Goal: Transaction & Acquisition: Purchase product/service

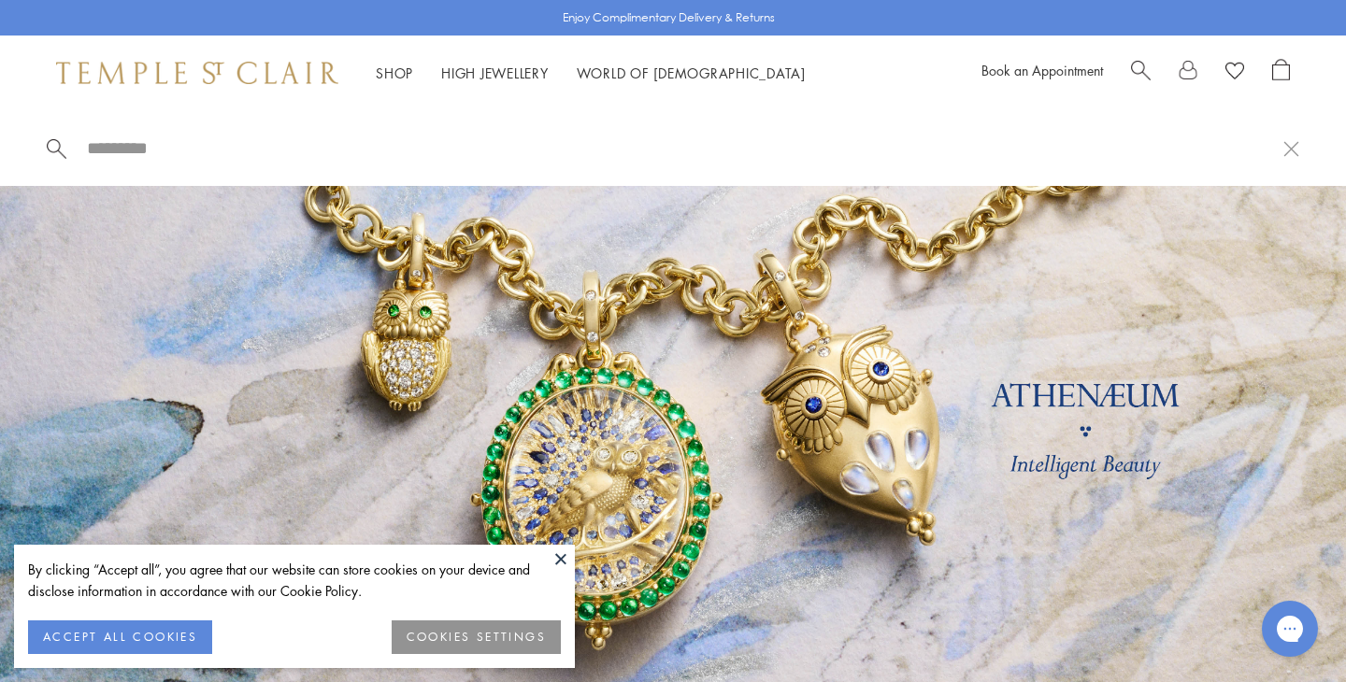
click at [1138, 64] on span "Search" at bounding box center [1141, 69] width 20 height 20
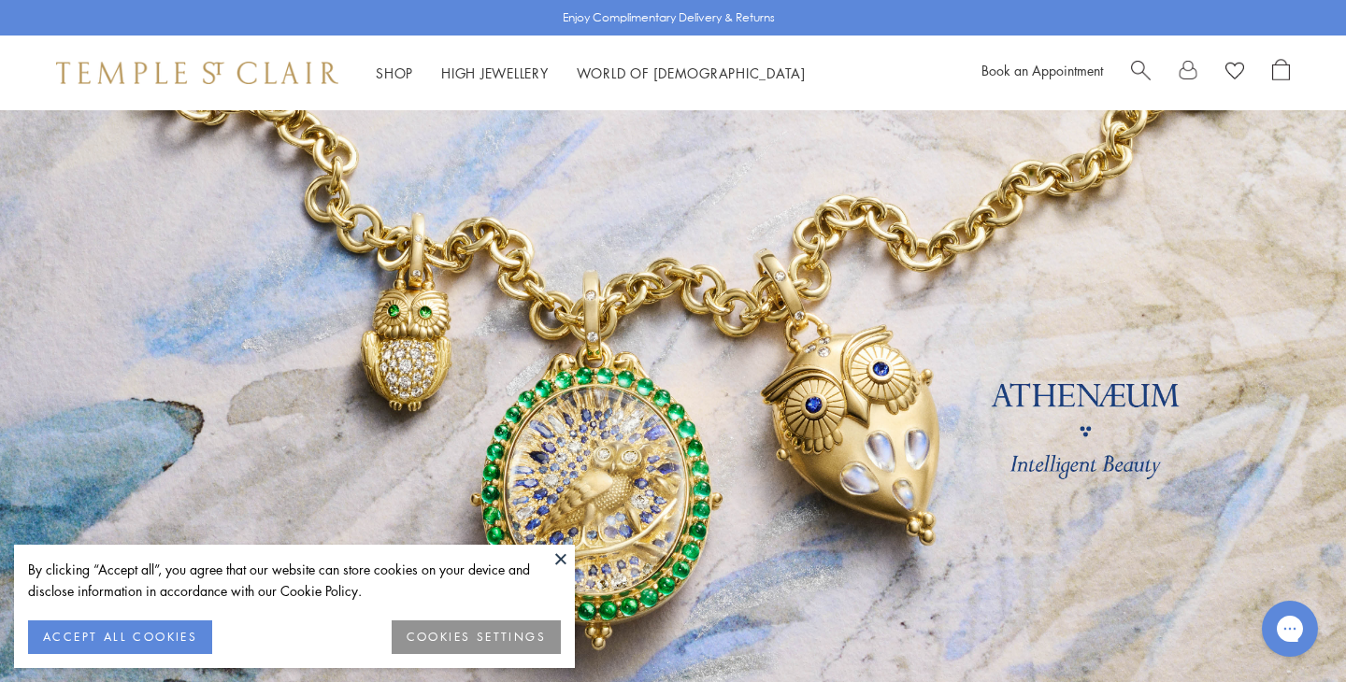
click at [1139, 65] on span "Search" at bounding box center [1141, 69] width 20 height 20
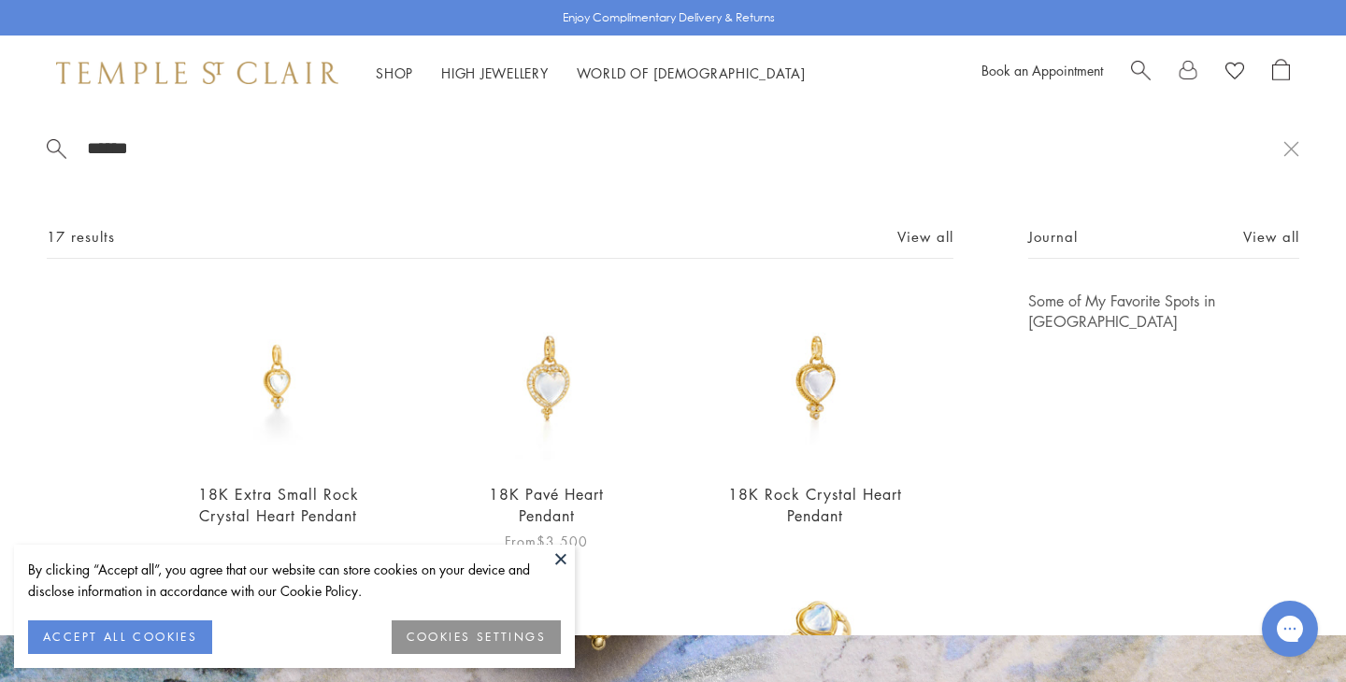
type input "******"
click at [559, 491] on link "18K Pavé Heart Pendant" at bounding box center [546, 505] width 115 height 42
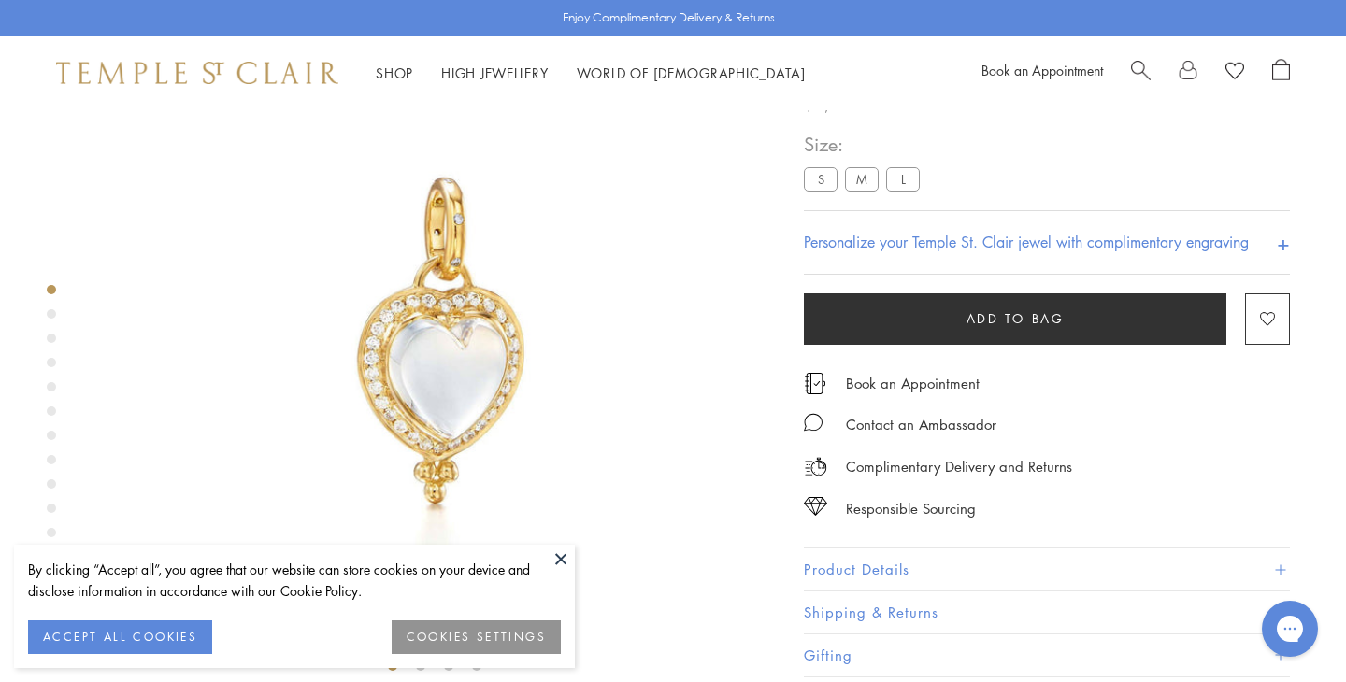
click at [860, 189] on label "M" at bounding box center [862, 178] width 34 height 23
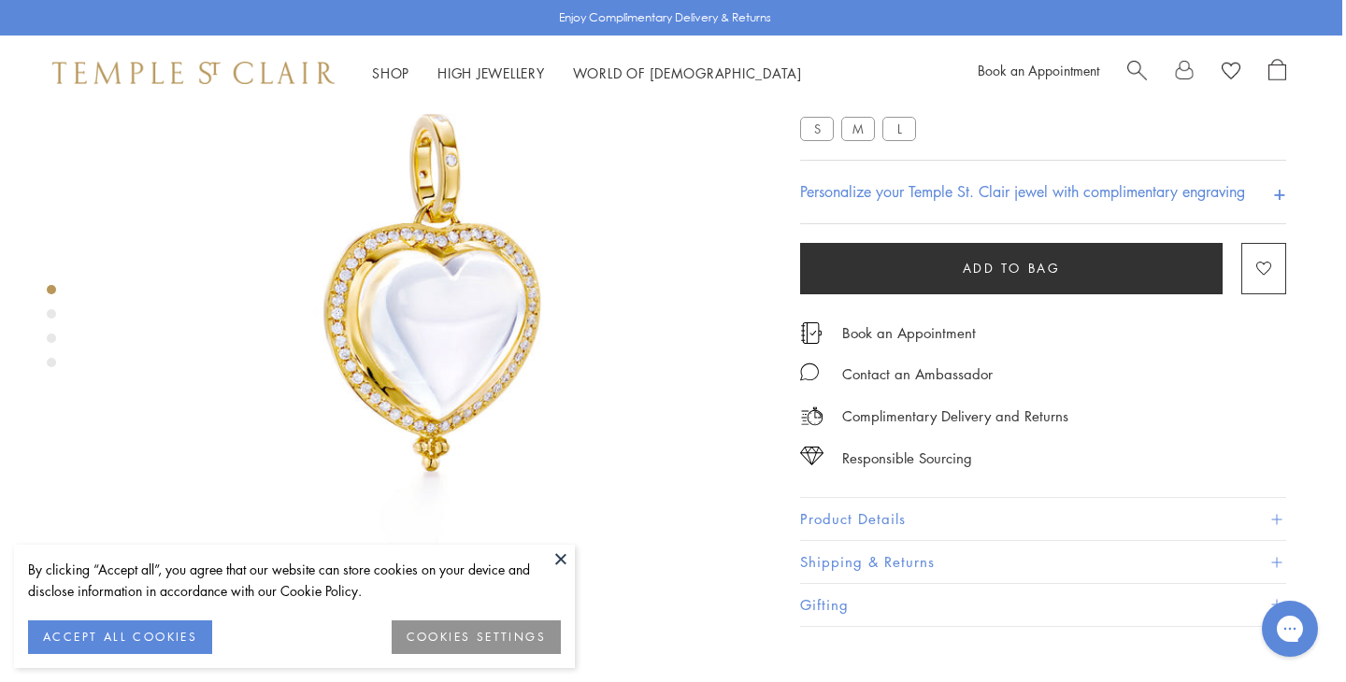
scroll to position [0, 4]
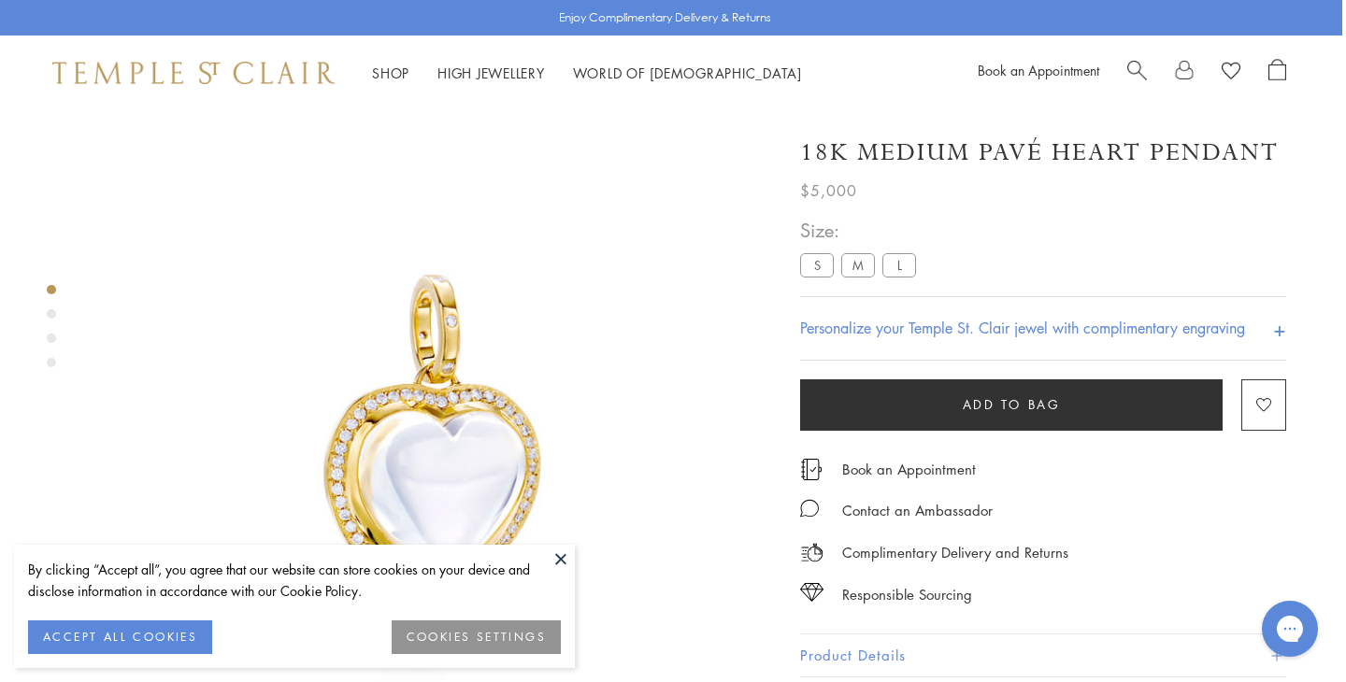
click at [561, 548] on button at bounding box center [561, 559] width 28 height 28
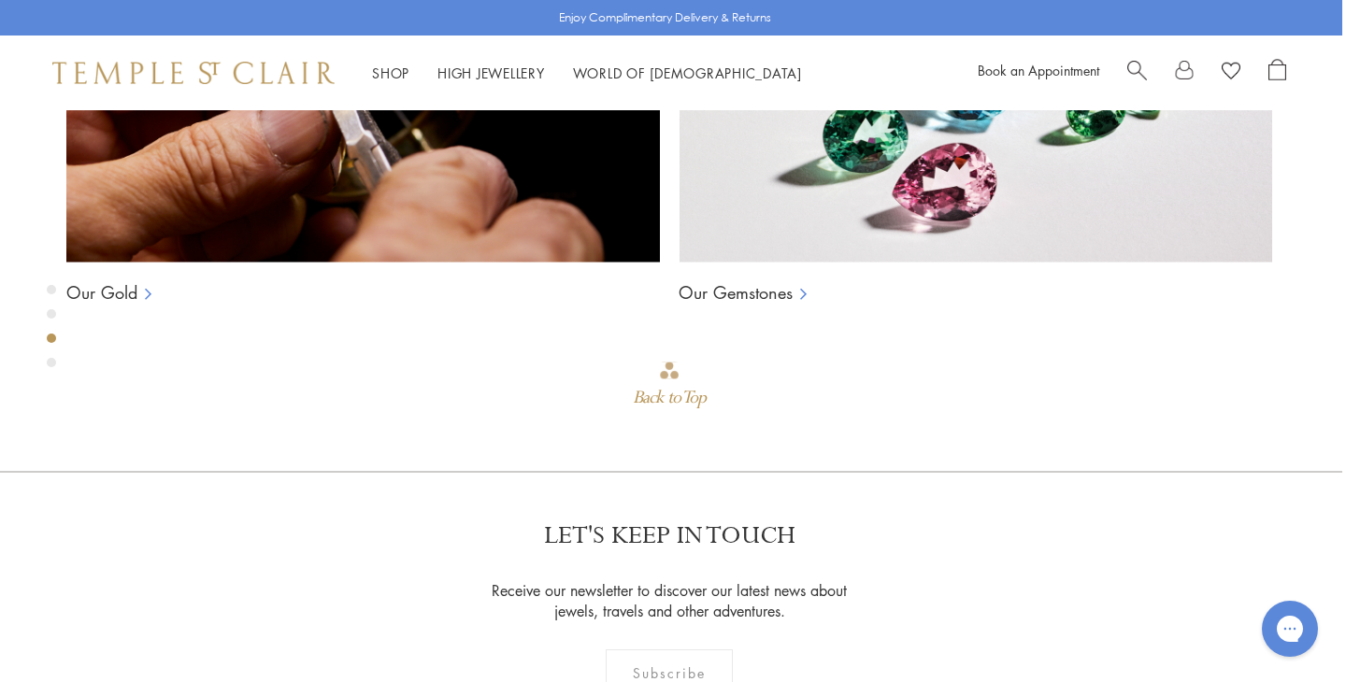
scroll to position [1532, 4]
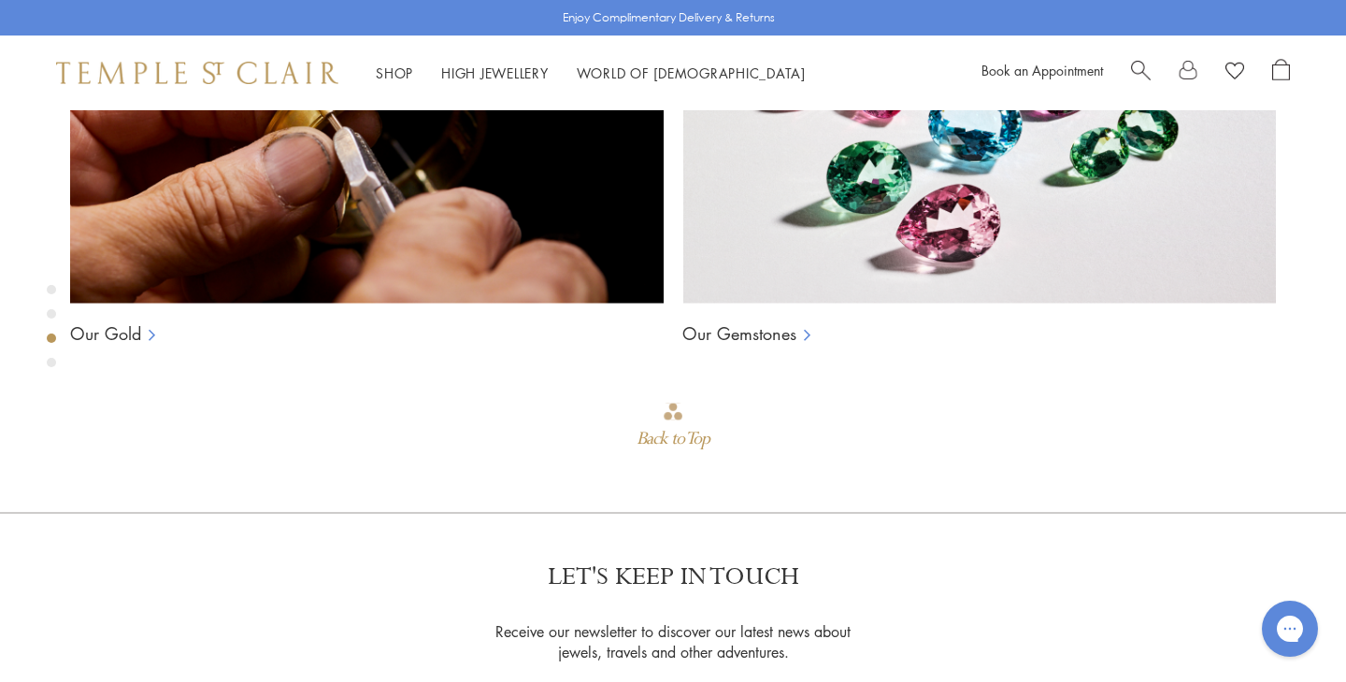
scroll to position [1498, 0]
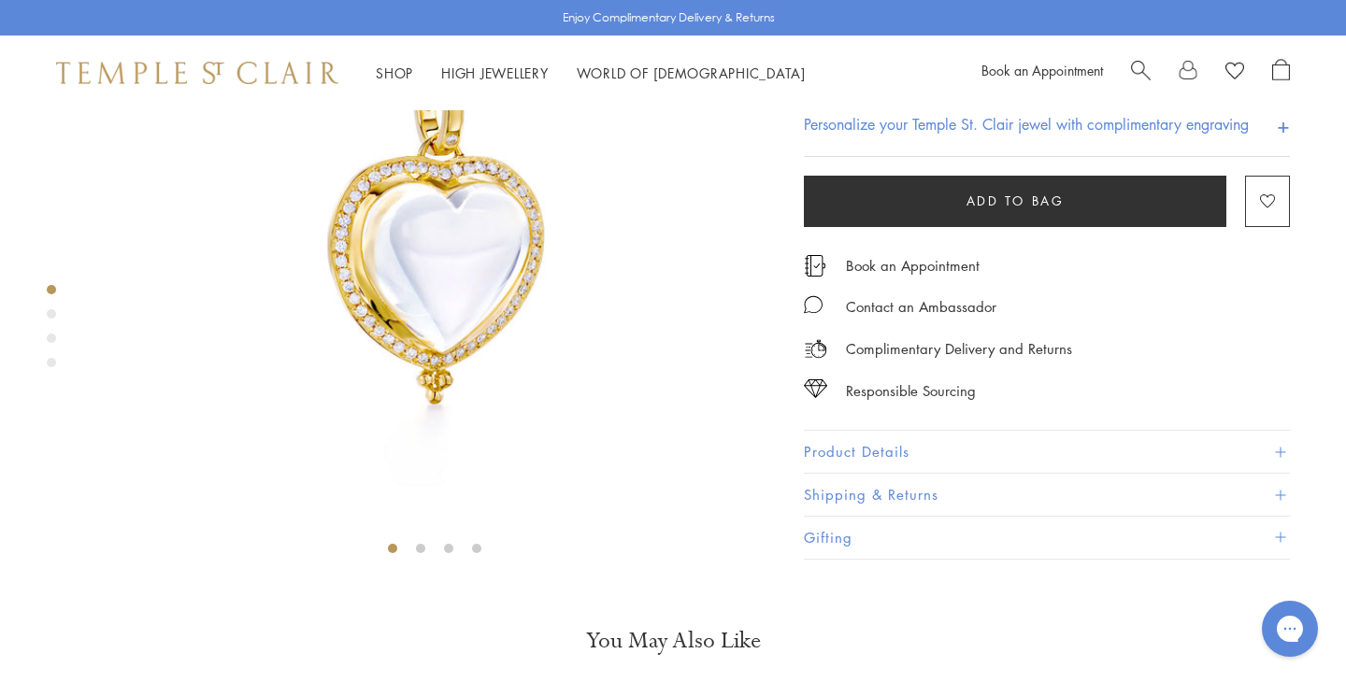
scroll to position [237, 0]
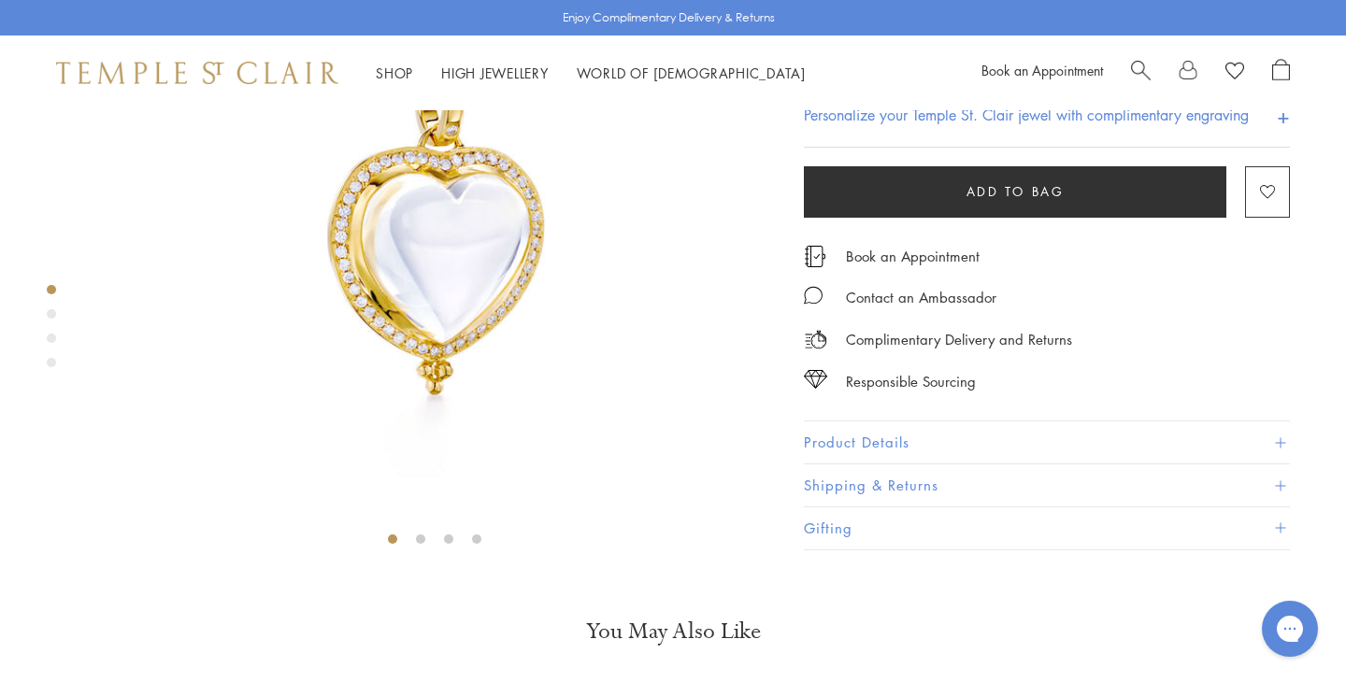
click at [1280, 133] on h4 "+" at bounding box center [1282, 115] width 13 height 35
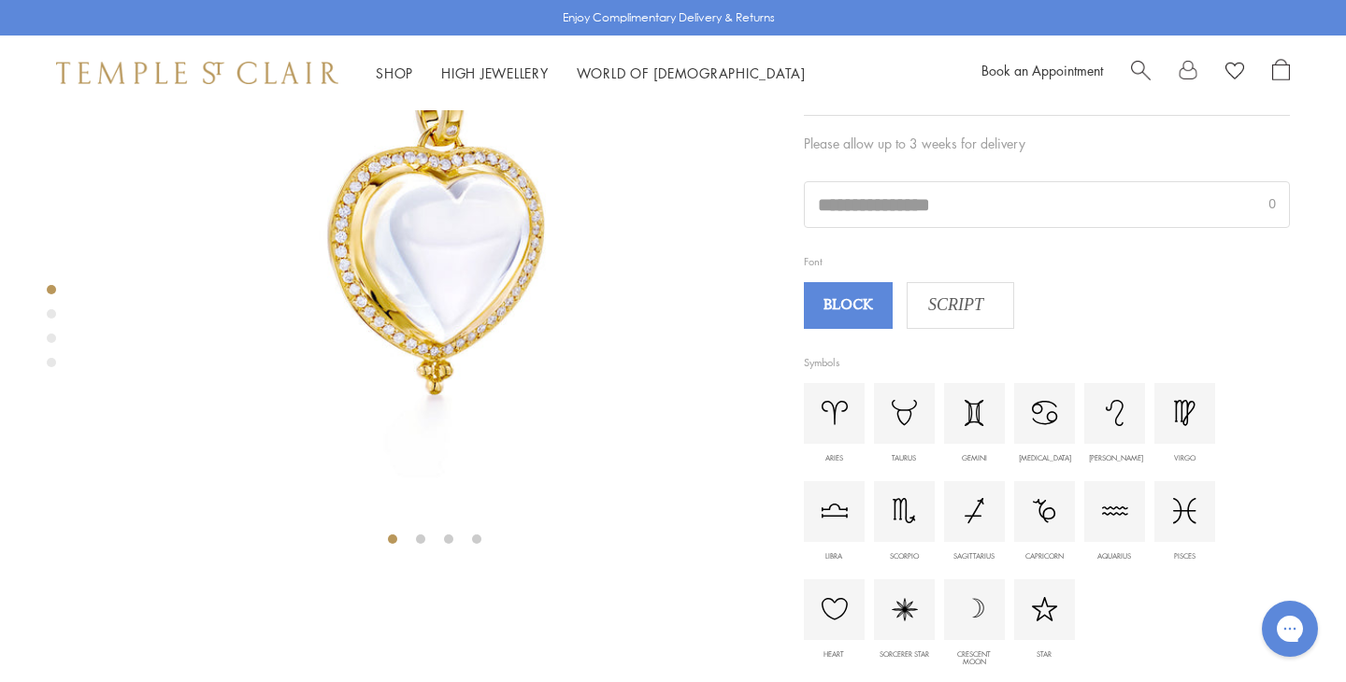
click at [1023, 227] on input "text" at bounding box center [1047, 204] width 484 height 45
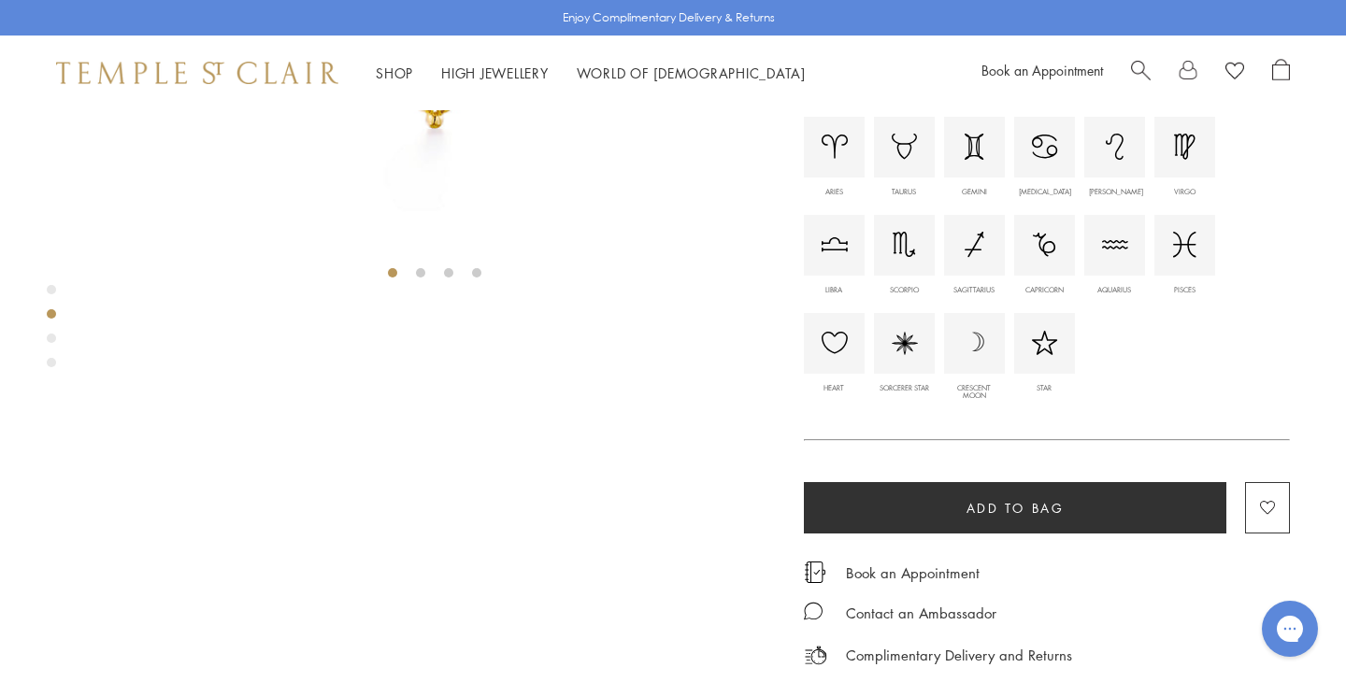
scroll to position [505, 0]
click at [835, 373] on div at bounding box center [834, 342] width 61 height 61
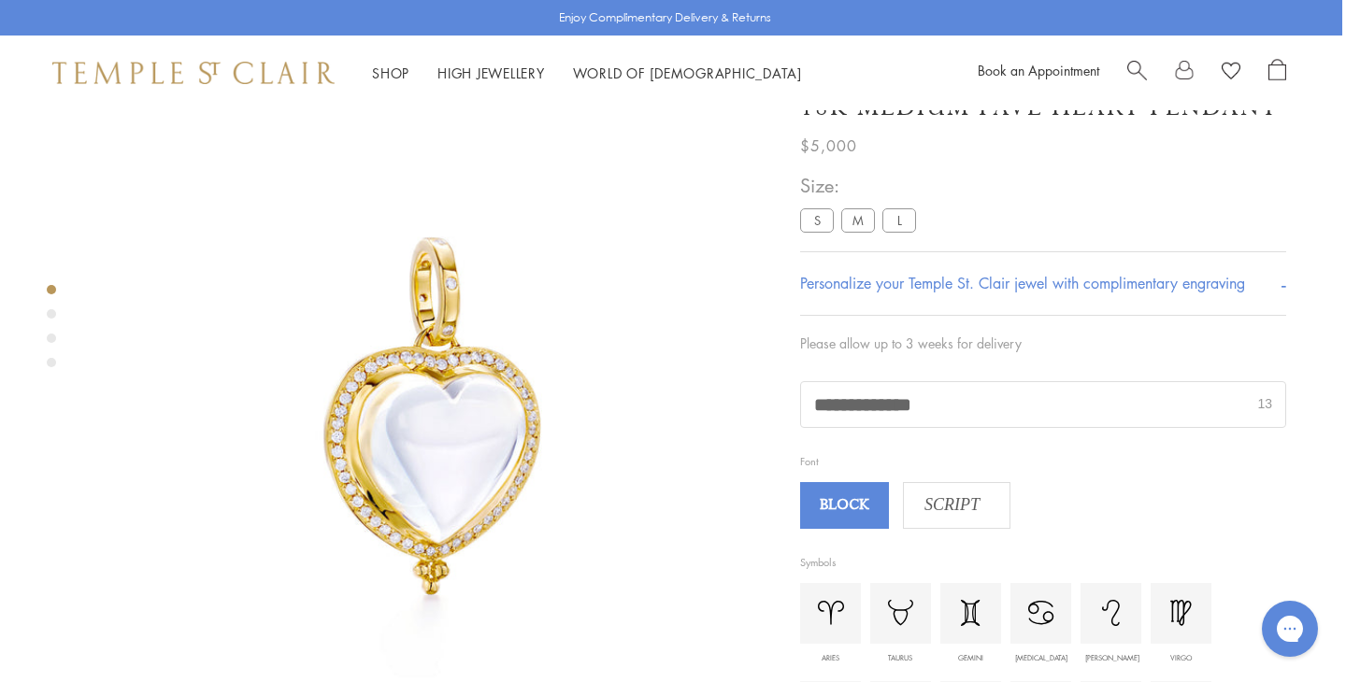
scroll to position [0, 4]
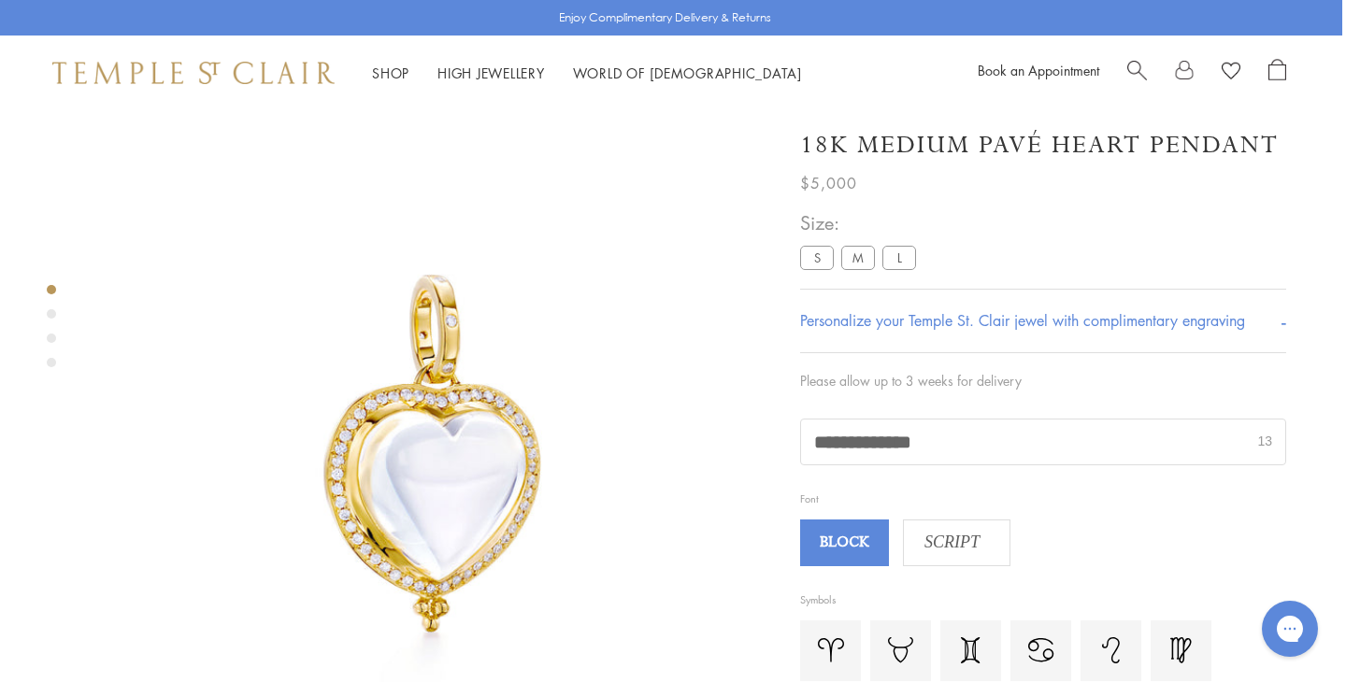
click at [902, 446] on input "**********" at bounding box center [1043, 442] width 484 height 45
click at [944, 448] on input "**********" at bounding box center [1043, 442] width 484 height 45
type input "**********"
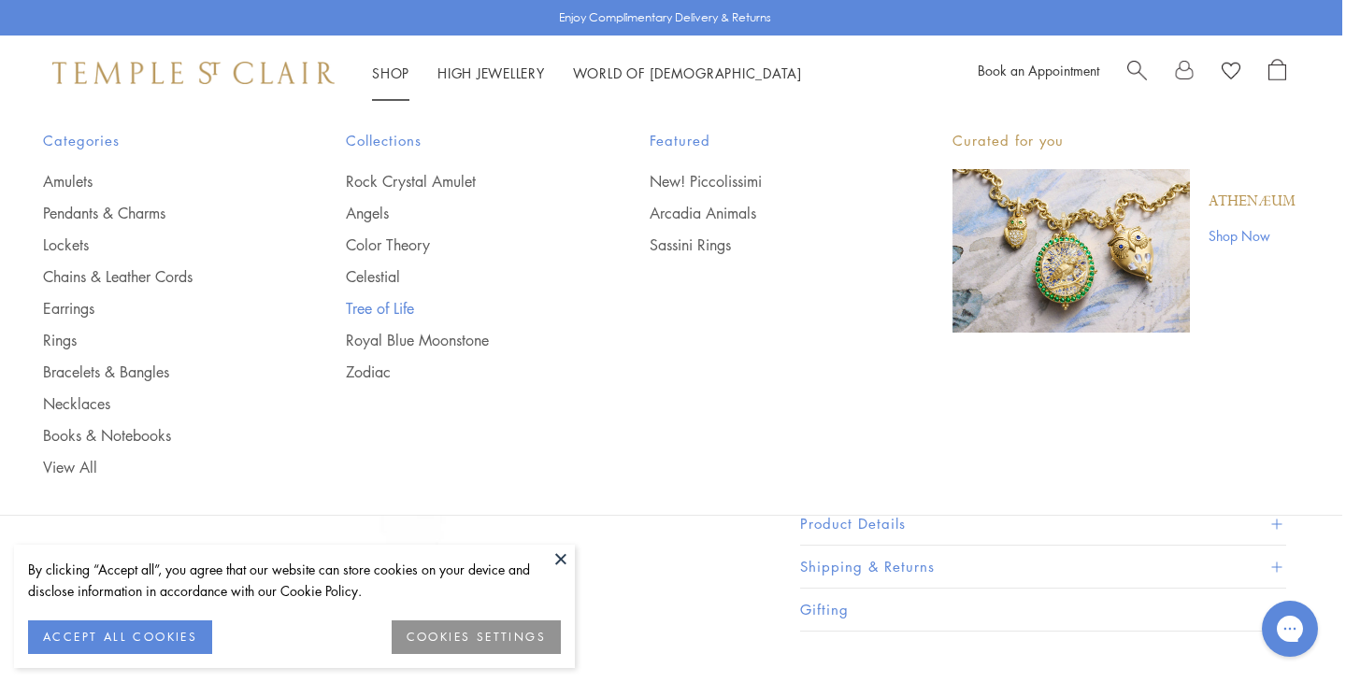
scroll to position [0, 4]
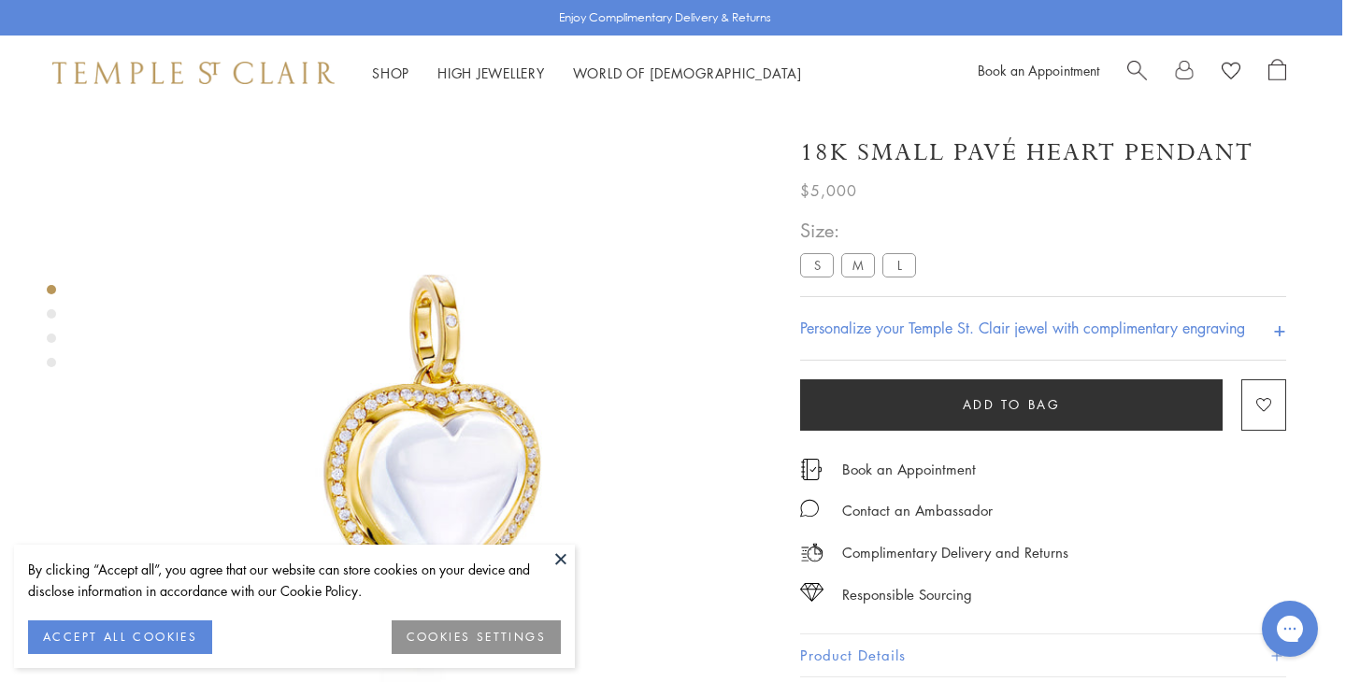
click at [558, 556] on button at bounding box center [561, 559] width 28 height 28
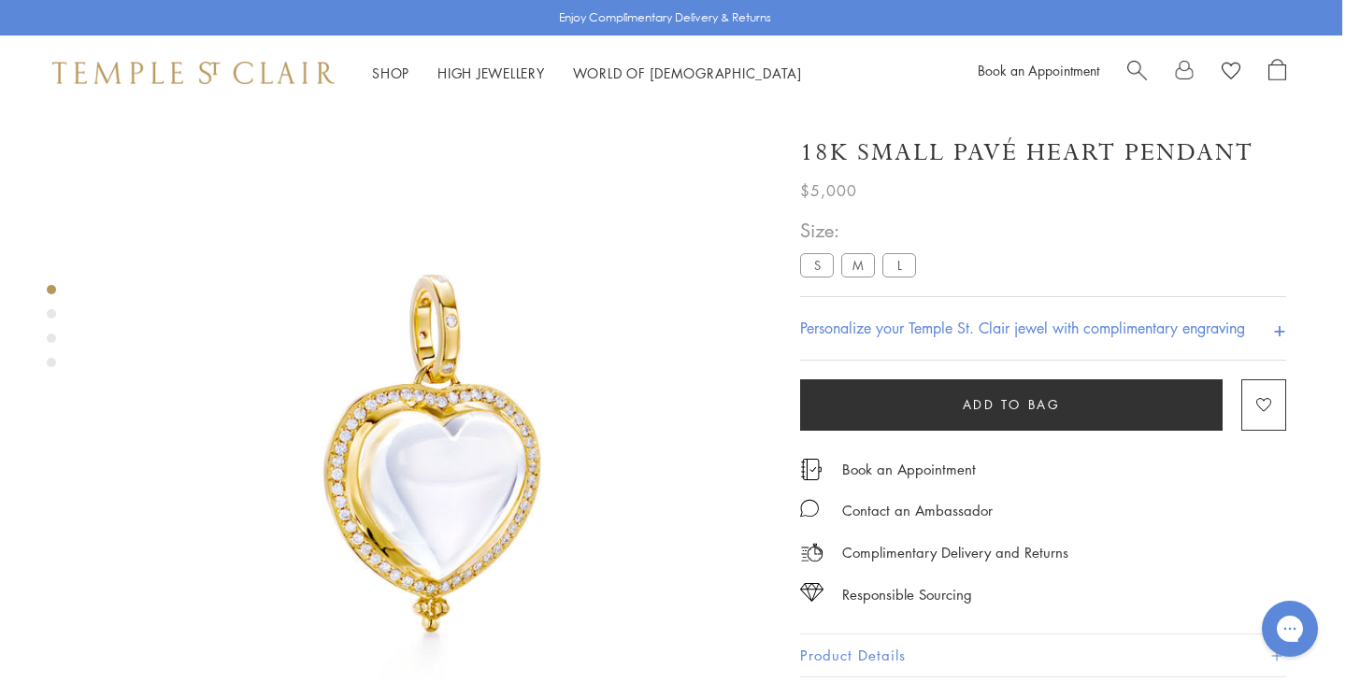
click at [965, 329] on h4 "Personalize your Temple St. Clair jewel with complimentary engraving" at bounding box center [1022, 328] width 445 height 22
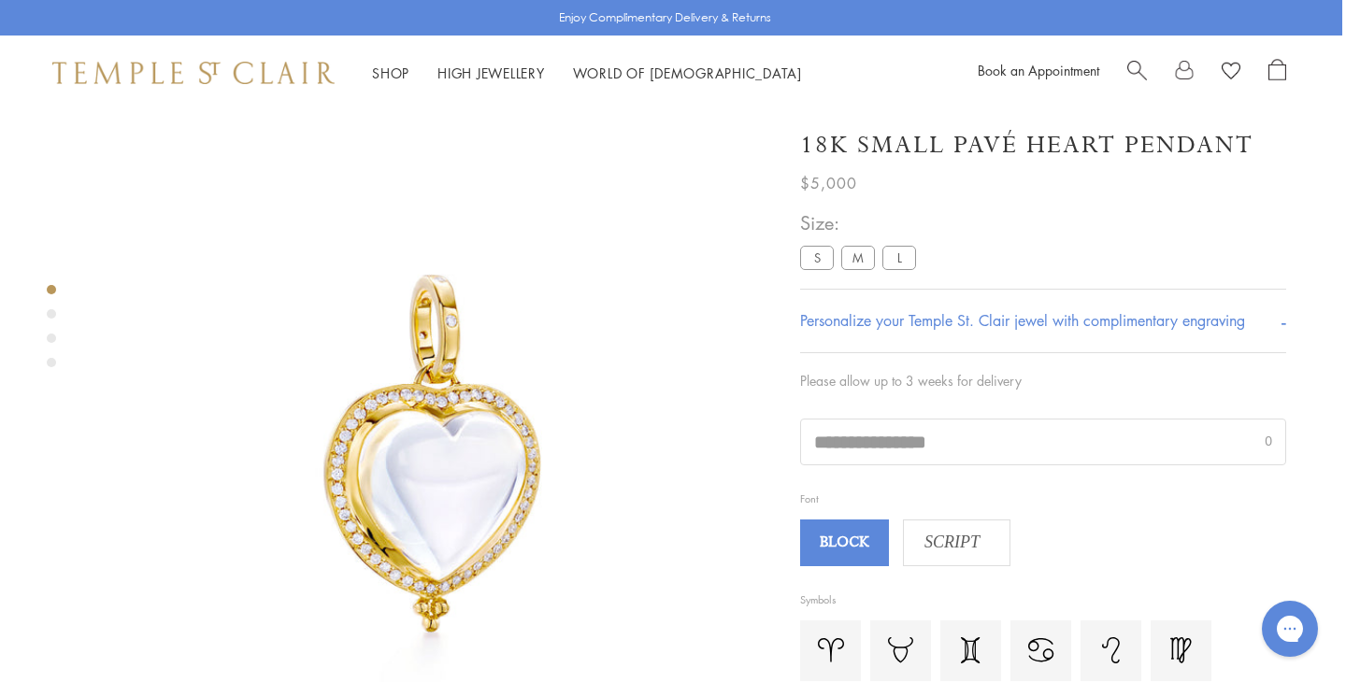
click at [965, 329] on h4 "Personalize your Temple St. Clair jewel with complimentary engraving" at bounding box center [1022, 320] width 445 height 22
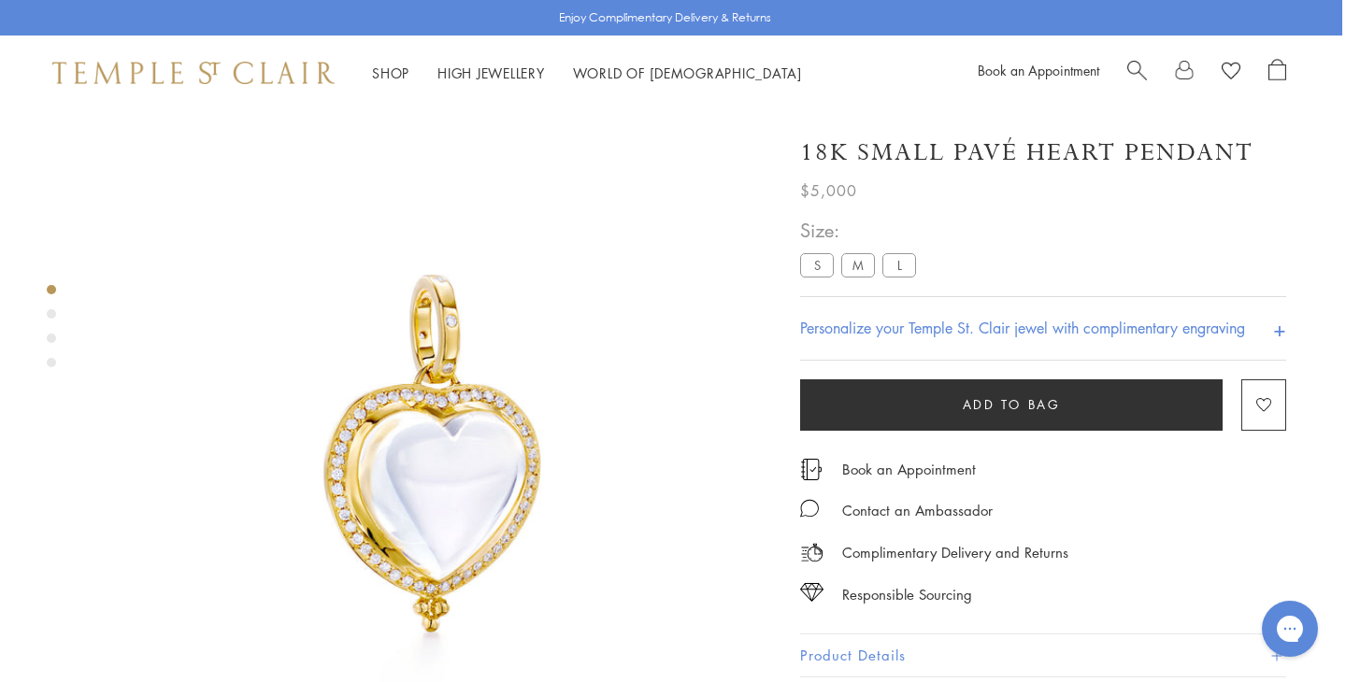
click at [996, 344] on div "Personalize your Temple St. Clair jewel with complimentary engraving +" at bounding box center [1043, 328] width 486 height 64
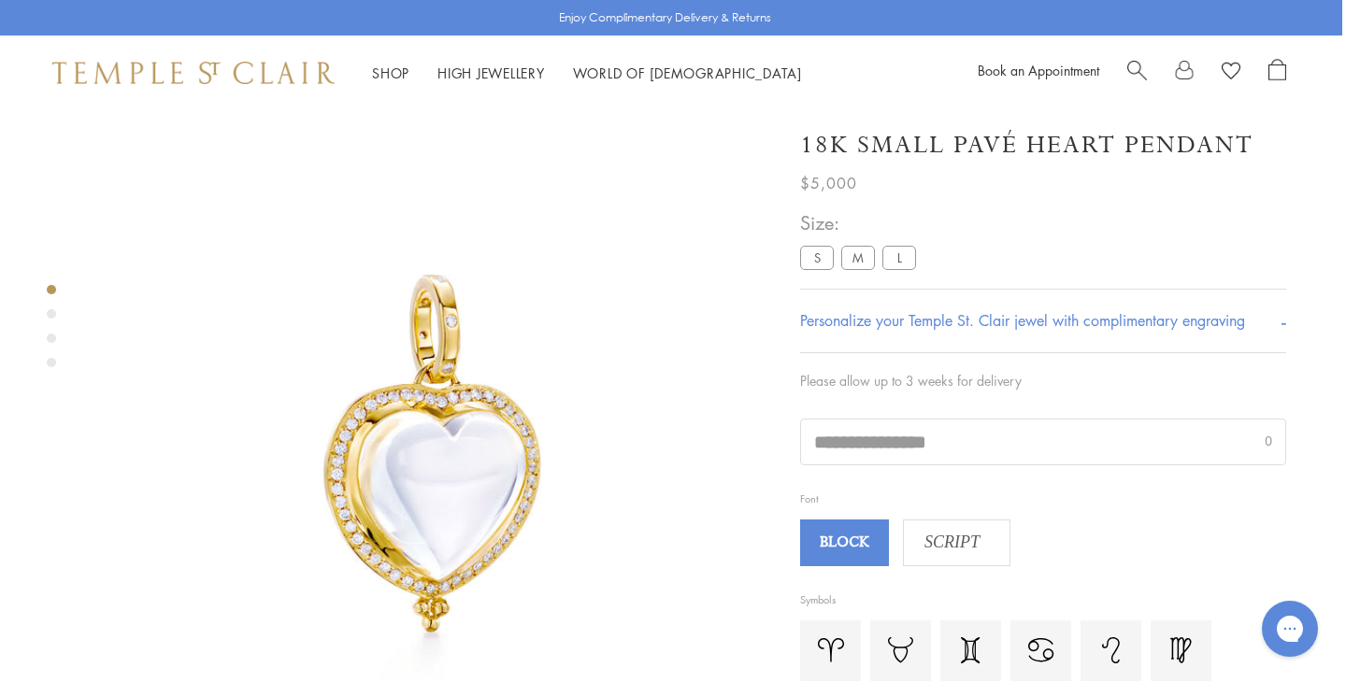
click at [850, 557] on span "BLOCK" at bounding box center [845, 543] width 84 height 28
